Goal: Information Seeking & Learning: Understand process/instructions

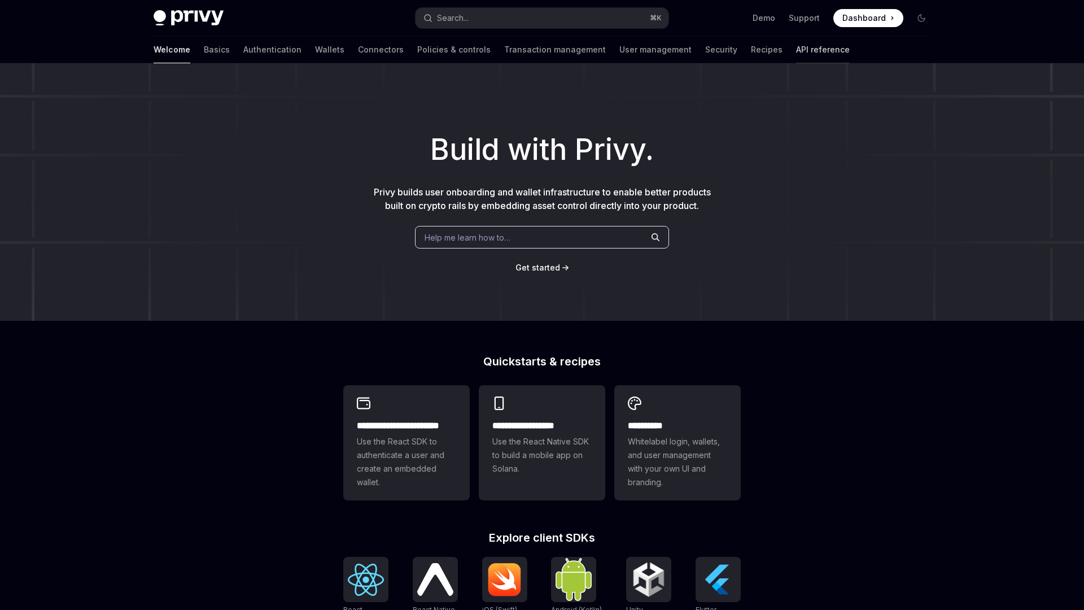
click at [796, 54] on link "API reference" at bounding box center [823, 49] width 54 height 27
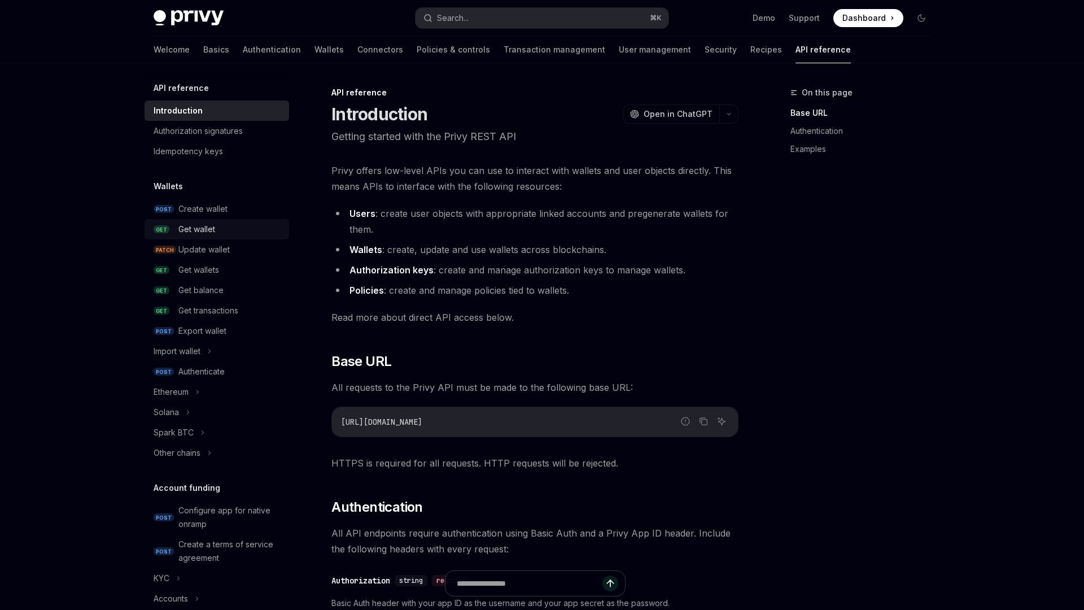
click at [230, 223] on div "Get wallet" at bounding box center [230, 229] width 104 height 14
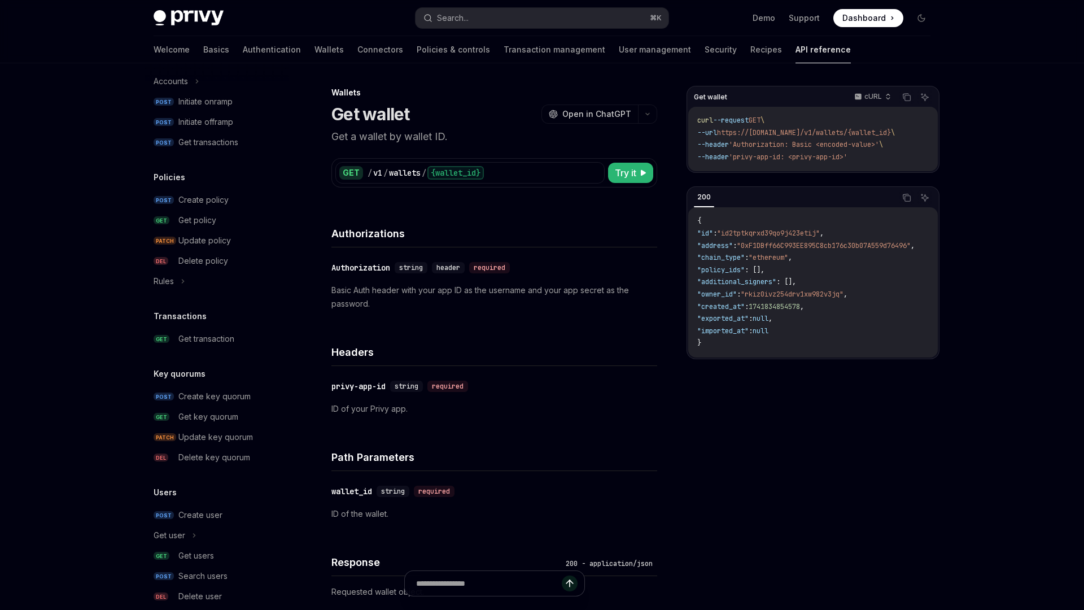
scroll to position [577, 0]
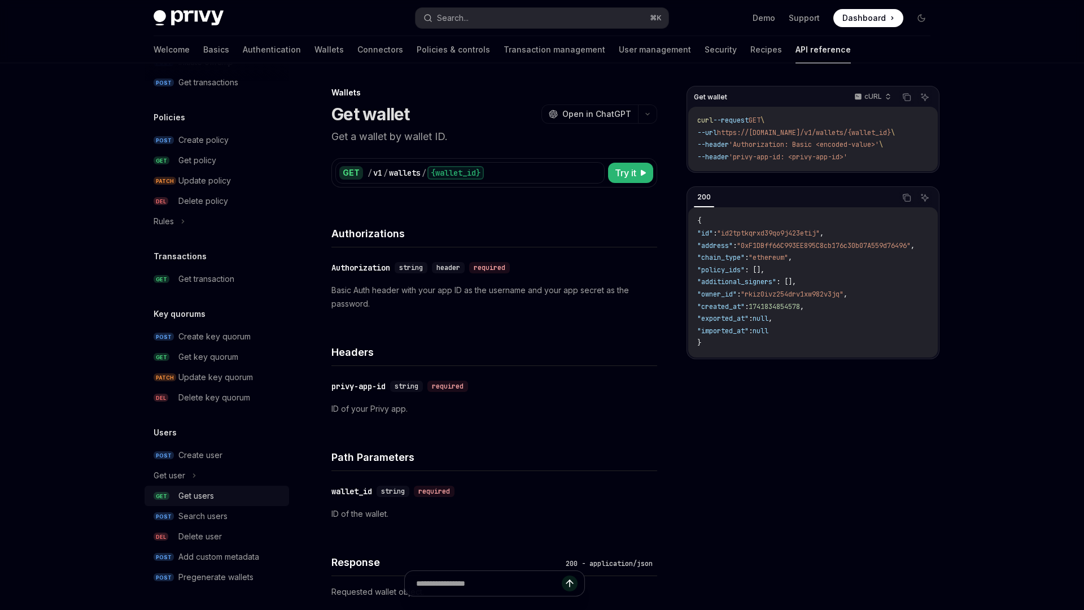
click at [264, 502] on link "GET Get users" at bounding box center [216, 495] width 144 height 20
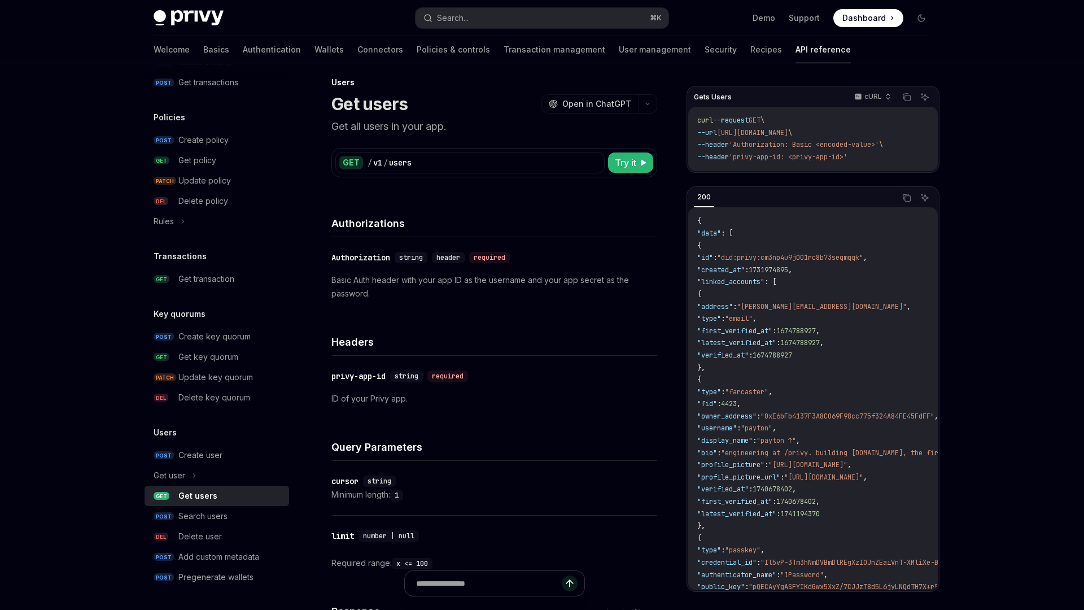
scroll to position [12, 0]
click at [246, 509] on div "Search users" at bounding box center [230, 516] width 104 height 14
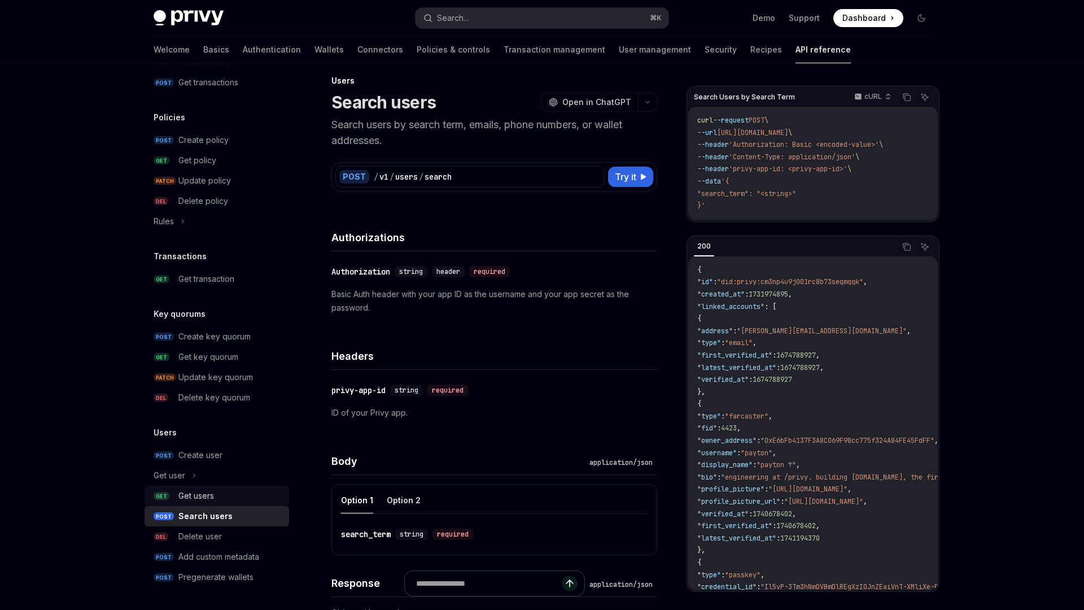
click at [245, 496] on div "Get users" at bounding box center [230, 496] width 104 height 14
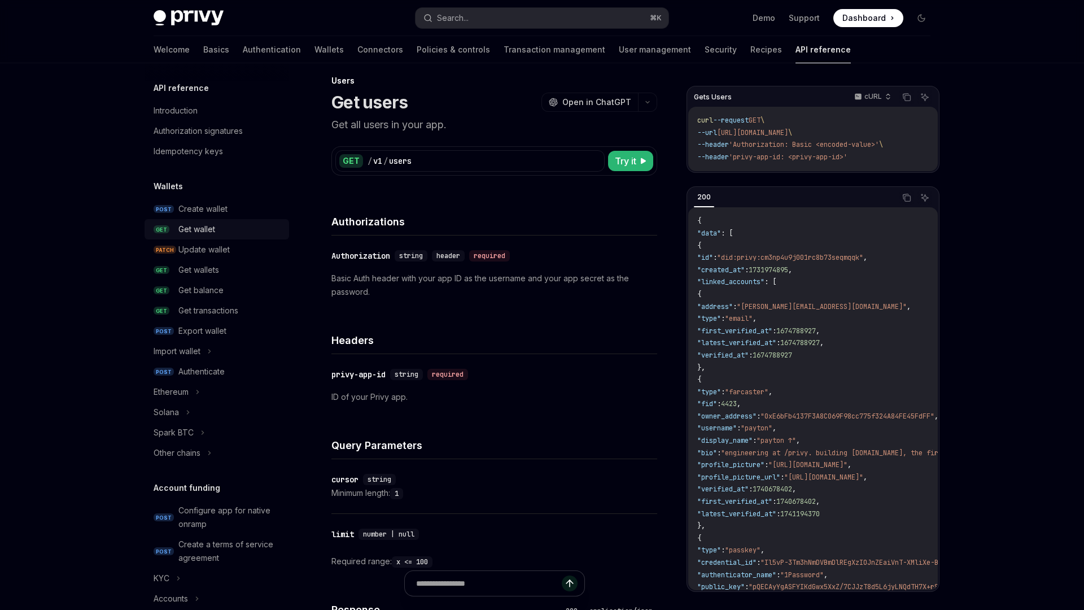
click at [229, 222] on div "Get wallet" at bounding box center [230, 229] width 104 height 14
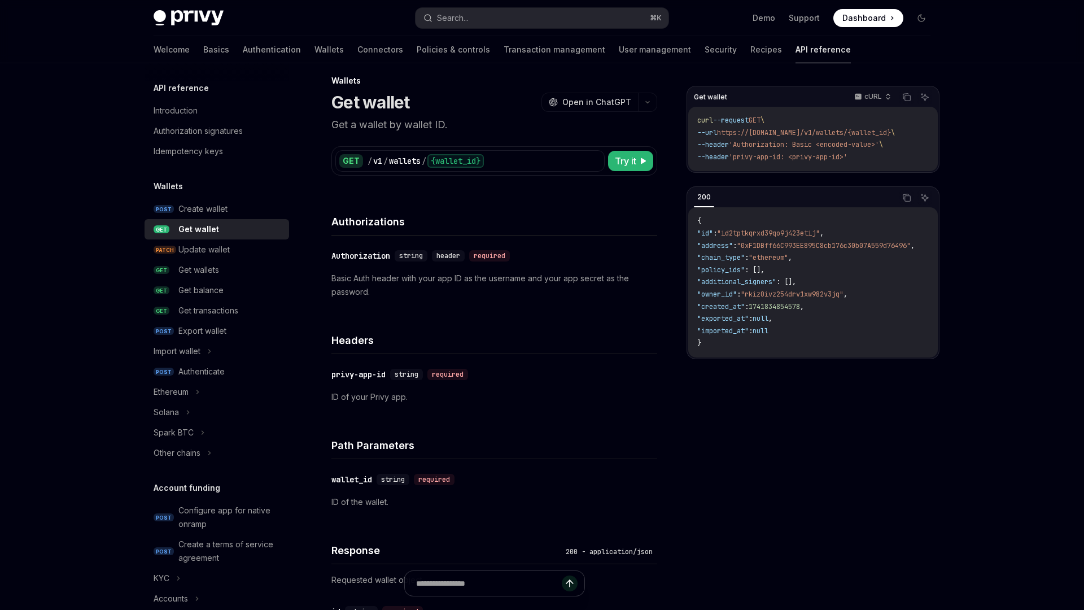
click at [794, 246] on span ""0xF1DBff66C993EE895C8cb176c30b07A559d76496"" at bounding box center [824, 245] width 174 height 9
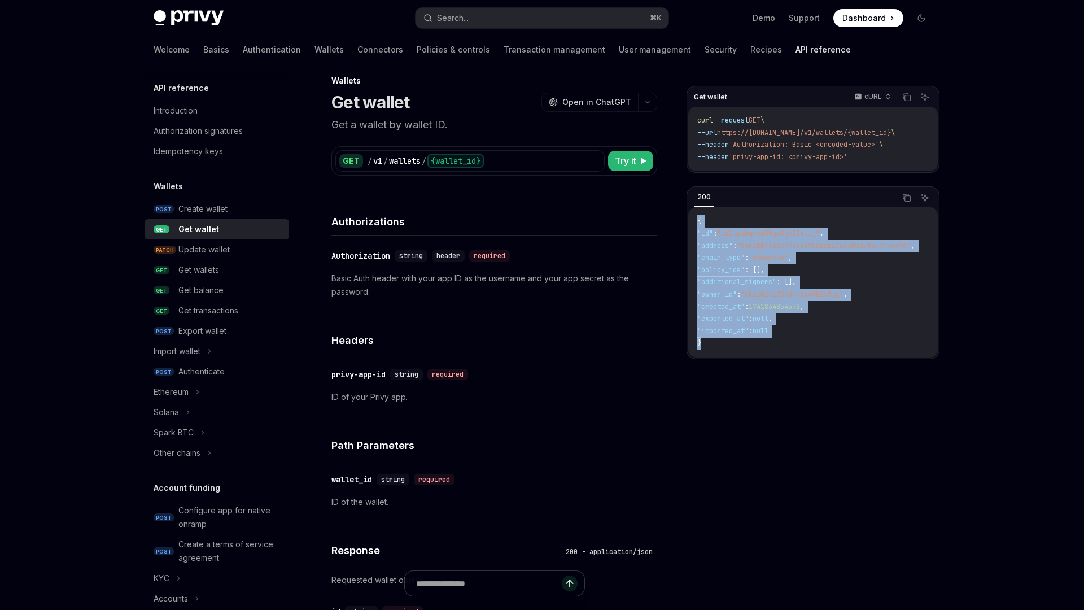
drag, startPoint x: 752, startPoint y: 348, endPoint x: 755, endPoint y: 215, distance: 132.7
click at [699, 223] on code "{ "id" : "id2tptkqrxd39qo9j423etij" , "address" : "0xF1DBff66C993EE895C8cb176c3…" at bounding box center [819, 282] width 244 height 134
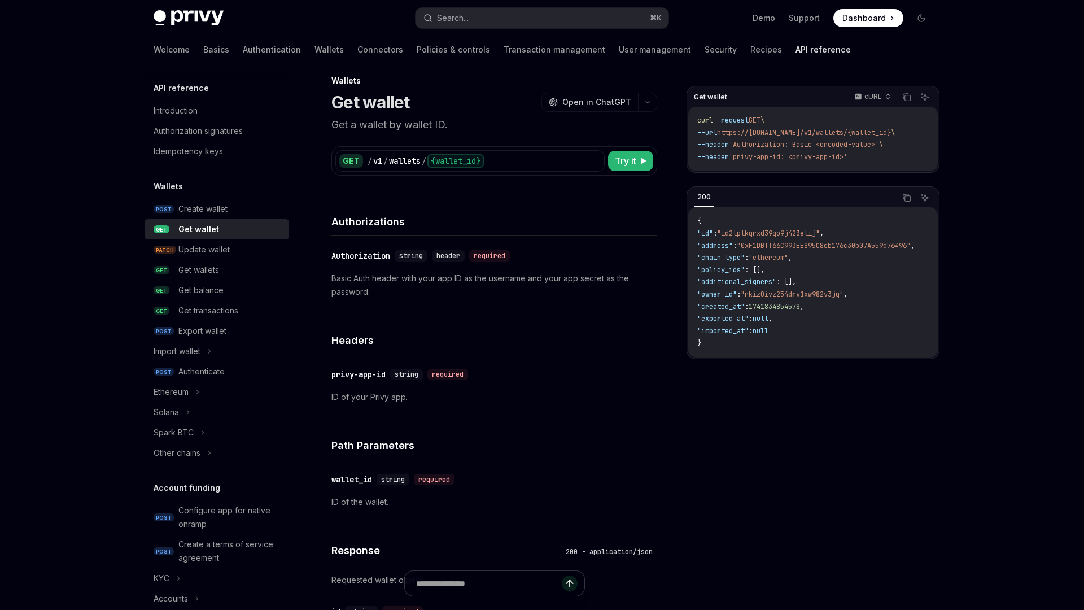
click at [814, 217] on div "{ "id" : "id2tptkqrxd39qo9j423etij" , "address" : "0xF1DBff66C993EE895C8cb176c3…" at bounding box center [812, 282] width 249 height 150
click at [634, 172] on div "GET / v1 / wallets / {wallet_id} Try it" at bounding box center [494, 160] width 326 height 29
click at [635, 168] on button "Try it" at bounding box center [630, 161] width 45 height 20
type textarea "*"
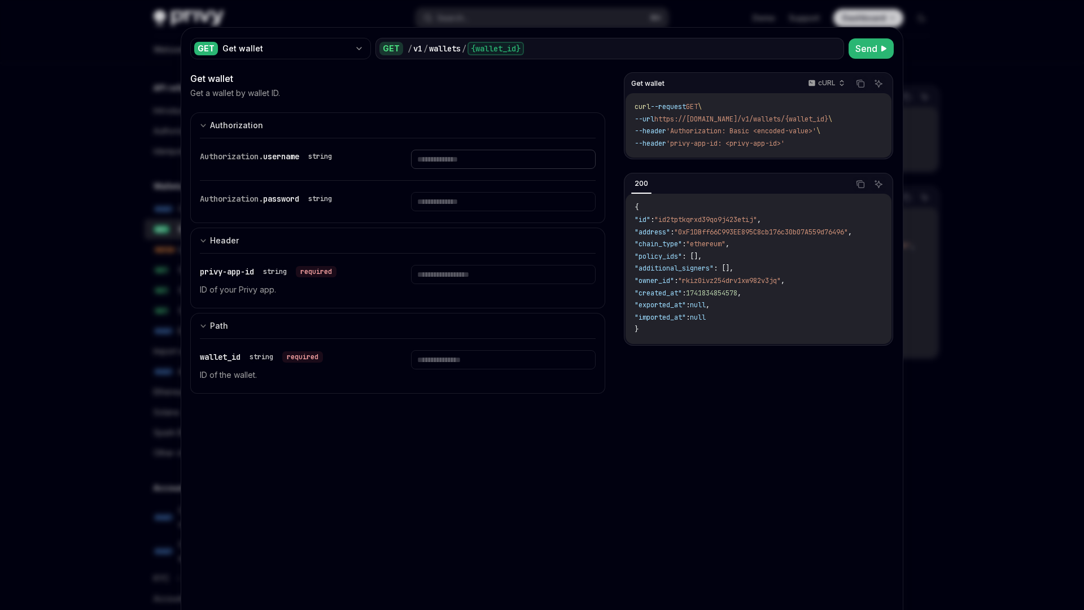
click at [465, 164] on input "text" at bounding box center [503, 159] width 184 height 19
click at [369, 188] on div "Authorization. password string" at bounding box center [398, 202] width 396 height 42
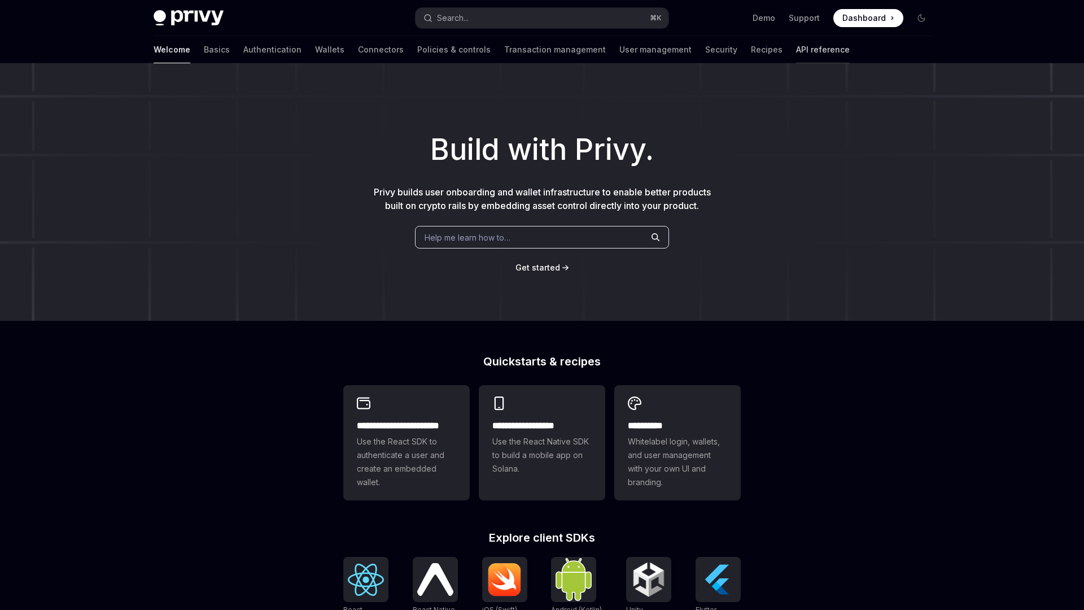
click at [796, 50] on link "API reference" at bounding box center [823, 49] width 54 height 27
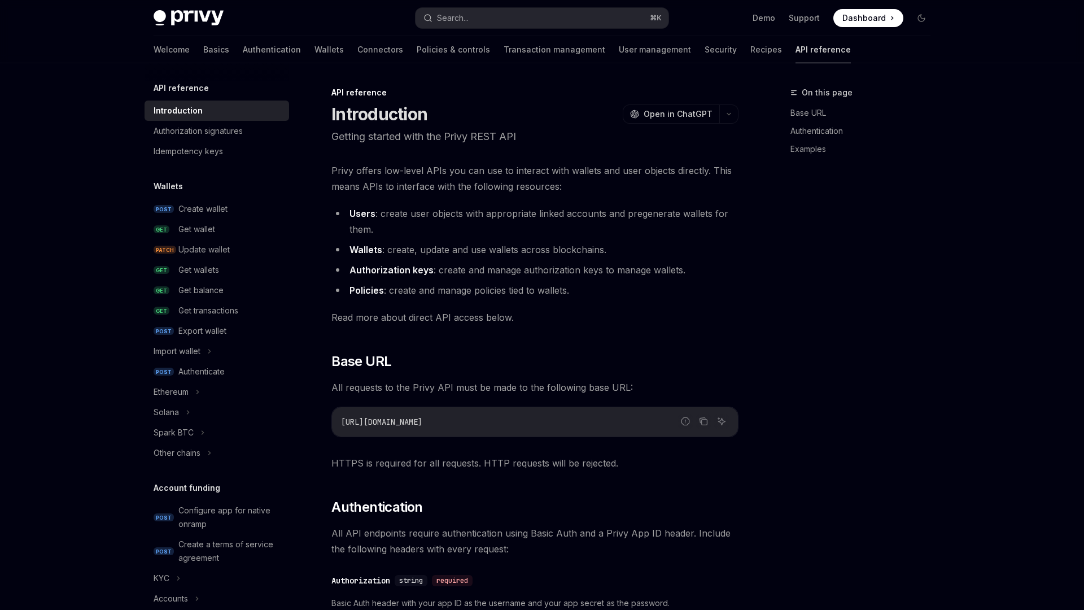
scroll to position [1, 0]
click at [214, 133] on div "Authorization signatures" at bounding box center [198, 131] width 89 height 14
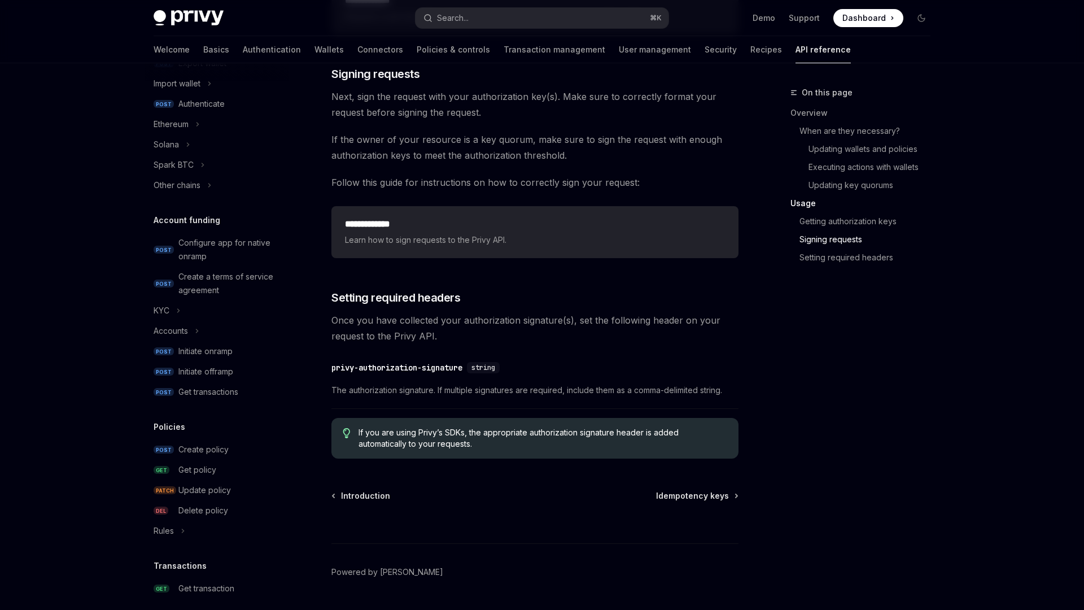
scroll to position [577, 0]
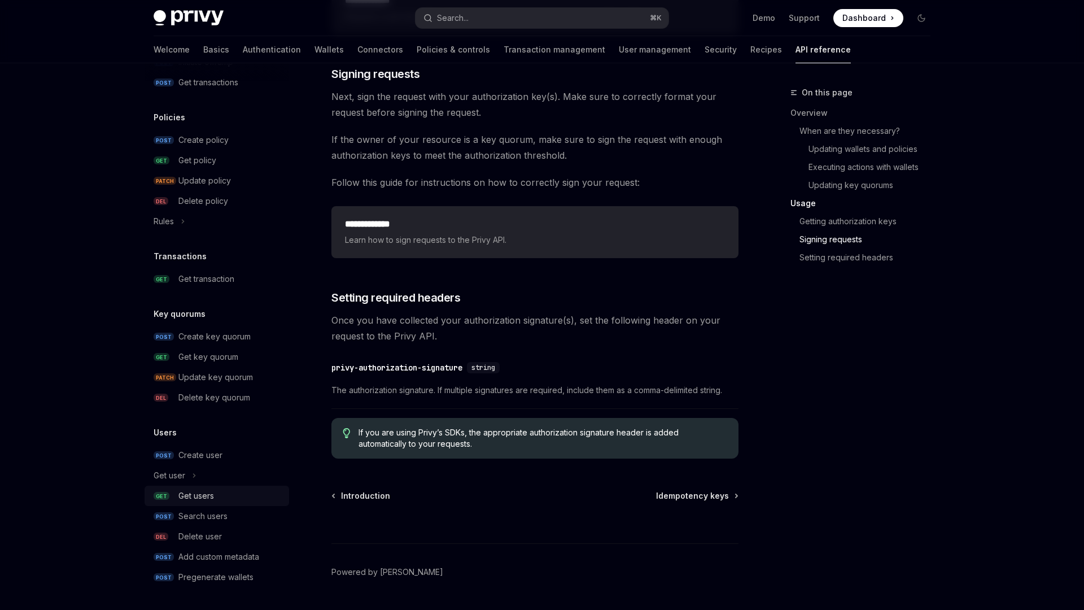
click at [243, 496] on div "Get users" at bounding box center [230, 496] width 104 height 14
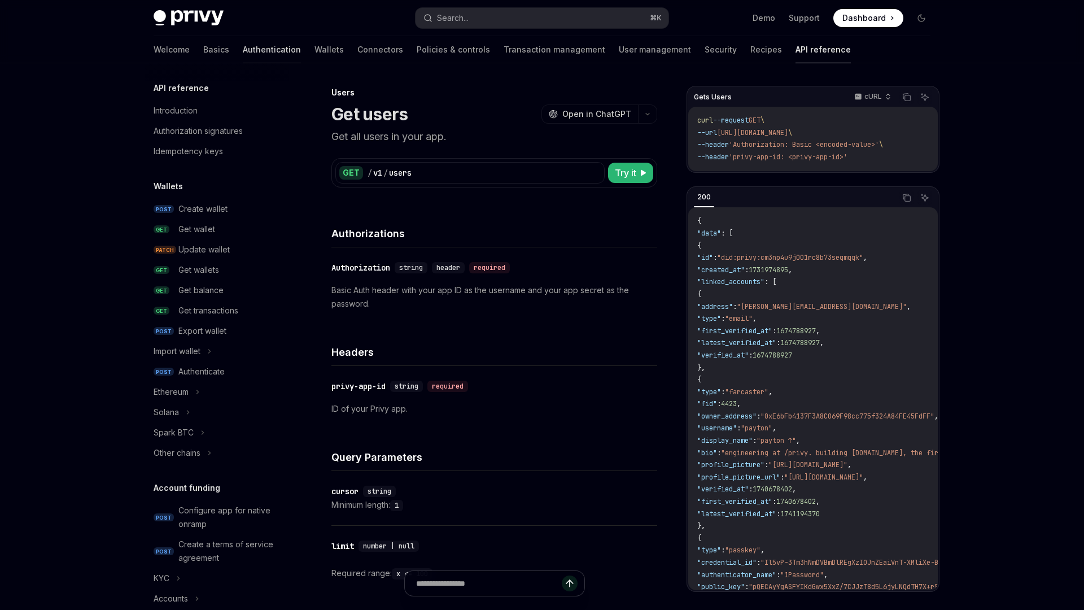
click at [243, 49] on link "Authentication" at bounding box center [272, 49] width 58 height 27
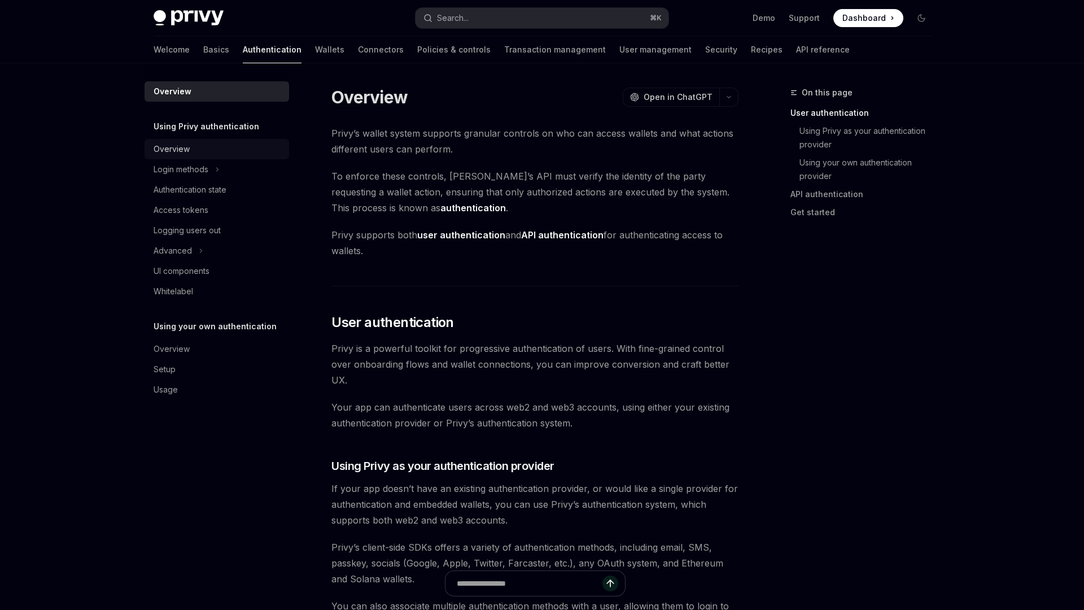
click at [232, 154] on div "Overview" at bounding box center [218, 149] width 129 height 14
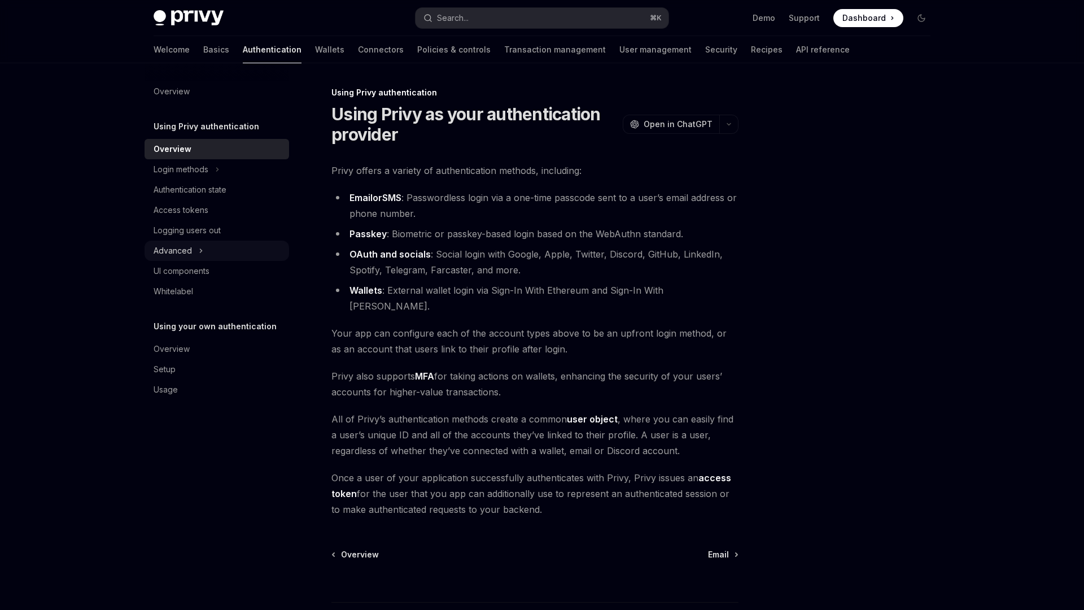
click at [199, 253] on icon at bounding box center [201, 251] width 5 height 14
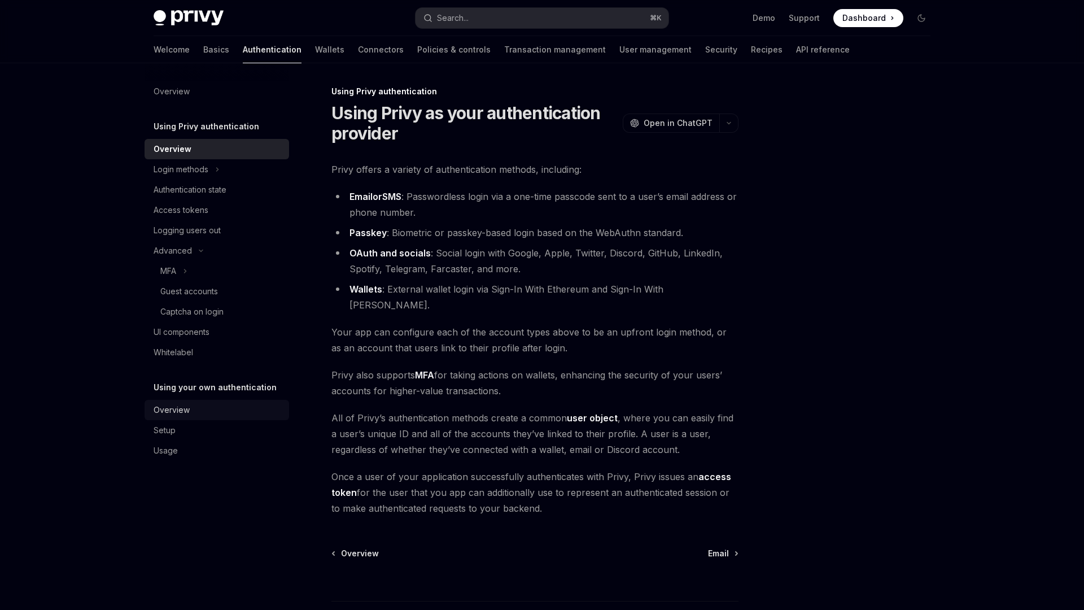
scroll to position [3, 0]
click at [210, 216] on div "Access tokens" at bounding box center [218, 210] width 129 height 14
type textarea "*"
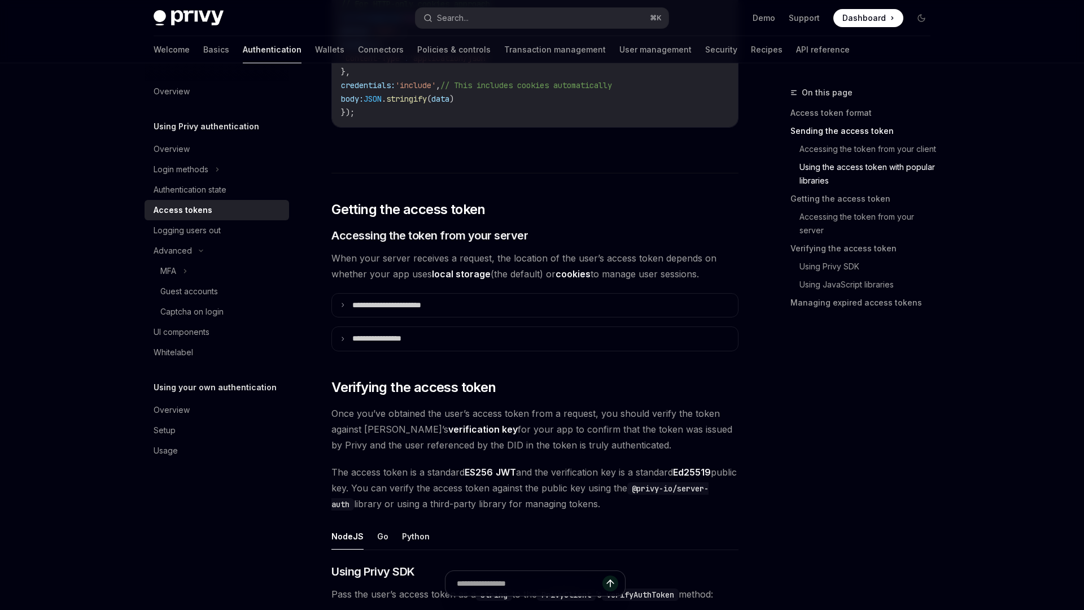
scroll to position [1316, 0]
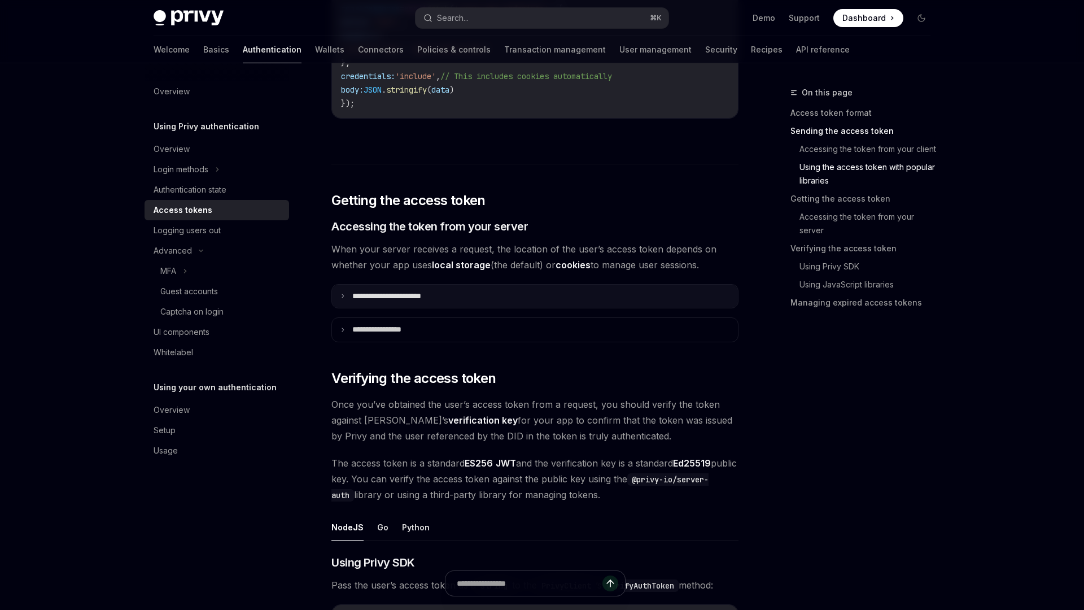
click at [427, 291] on p "**********" at bounding box center [399, 296] width 94 height 10
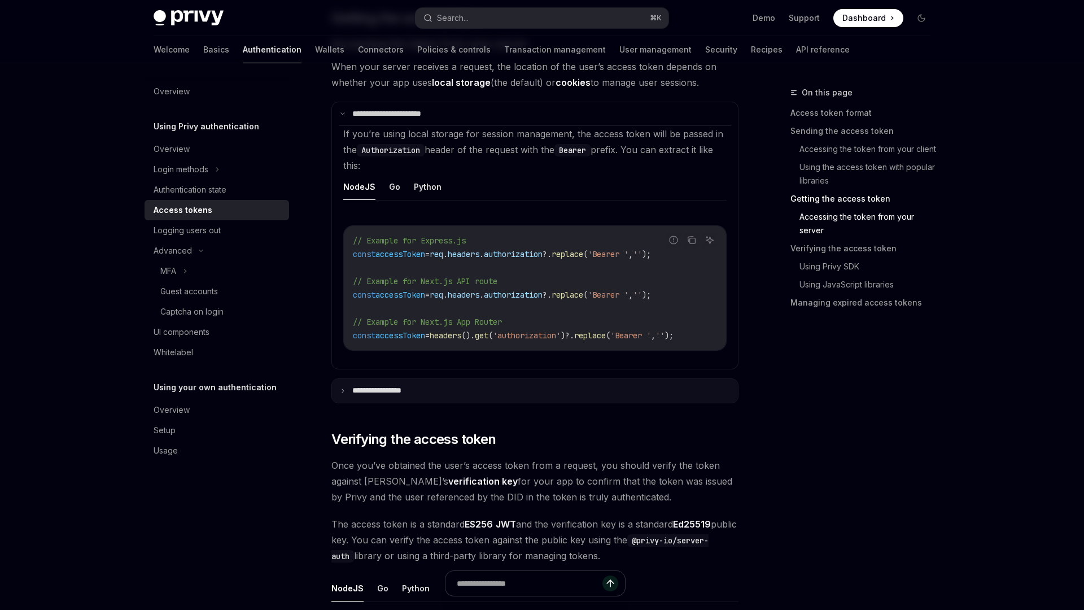
scroll to position [1500, 0]
click at [435, 382] on summary "**********" at bounding box center [535, 389] width 406 height 24
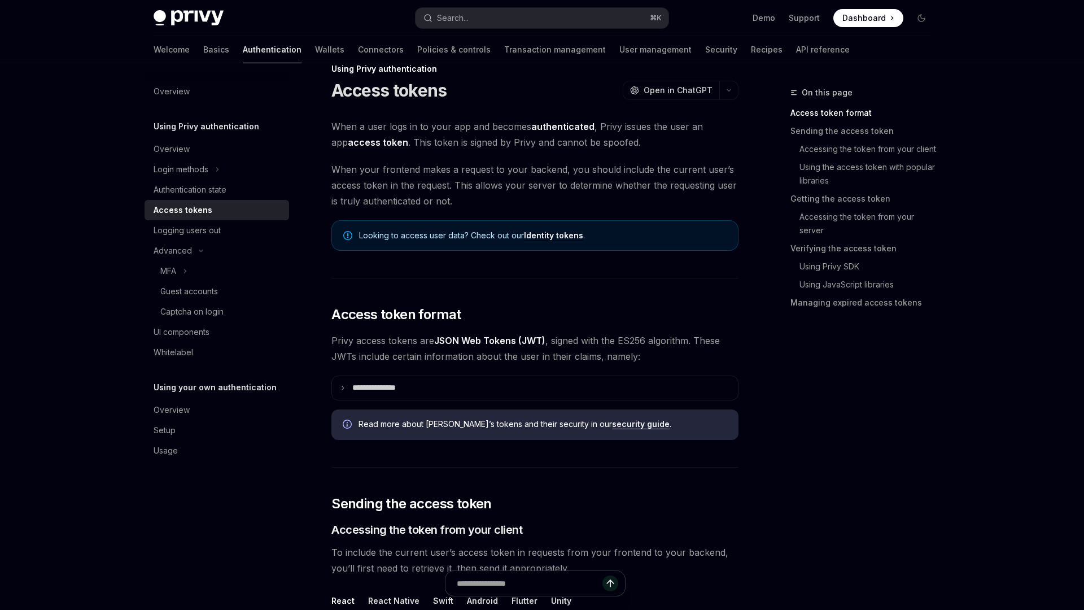
scroll to position [0, 0]
